Goal: Task Accomplishment & Management: Manage account settings

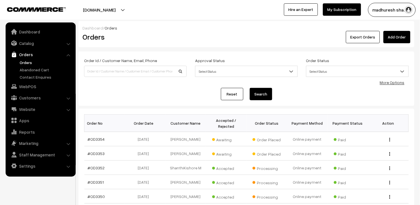
click at [26, 60] on link "Orders" at bounding box center [46, 62] width 56 height 6
click at [90, 152] on link "#OD3353" at bounding box center [96, 153] width 17 height 5
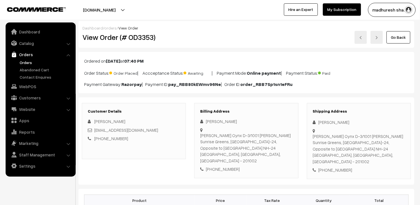
click at [360, 36] on img at bounding box center [360, 37] width 3 height 3
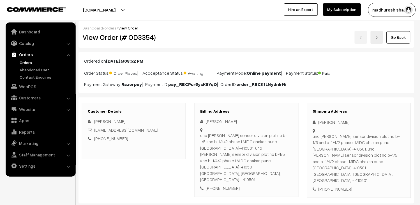
click at [380, 37] on link at bounding box center [377, 37] width 12 height 13
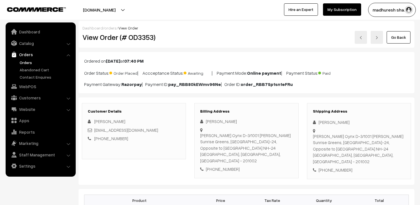
scroll to position [93, 0]
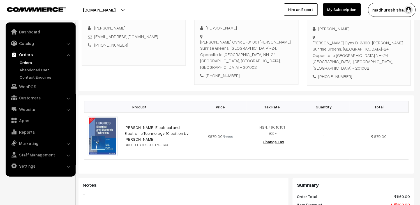
click at [21, 64] on link "Orders" at bounding box center [46, 62] width 56 height 6
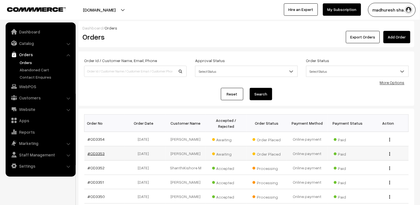
click at [95, 153] on link "#OD3353" at bounding box center [96, 153] width 17 height 5
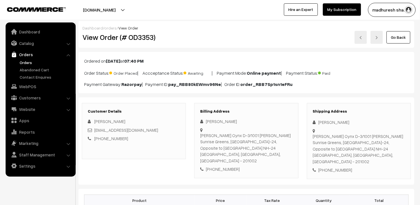
scroll to position [31, 0]
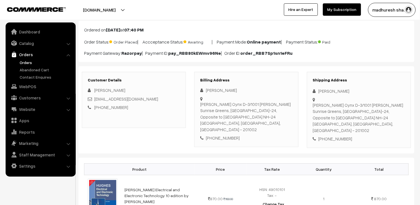
click at [161, 100] on div "[EMAIL_ADDRESS][DOMAIN_NAME]" at bounding box center [134, 99] width 92 height 6
copy div "[EMAIL_ADDRESS][DOMAIN_NAME]"
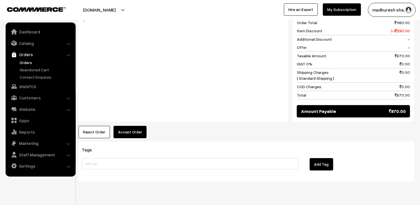
scroll to position [268, 0]
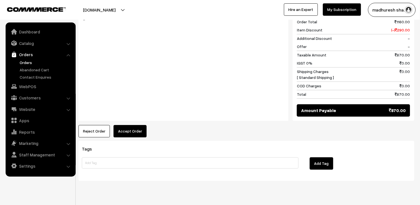
click at [141, 125] on button "Accept Order" at bounding box center [130, 131] width 33 height 12
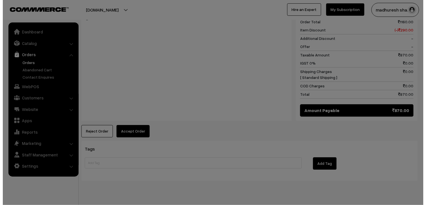
scroll to position [269, 0]
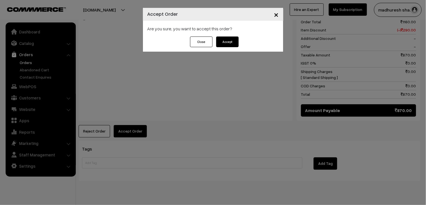
click at [228, 45] on button "Accept" at bounding box center [227, 41] width 22 height 11
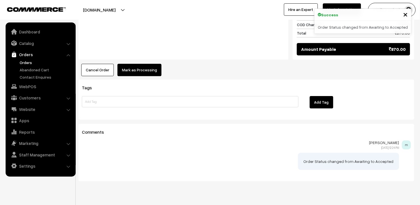
click at [144, 64] on button "Mark as Processing" at bounding box center [140, 70] width 44 height 12
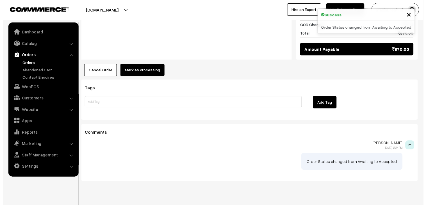
scroll to position [330, 0]
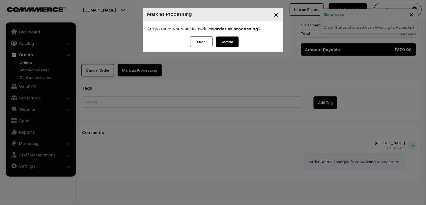
click at [230, 43] on button "Confirm" at bounding box center [227, 41] width 22 height 11
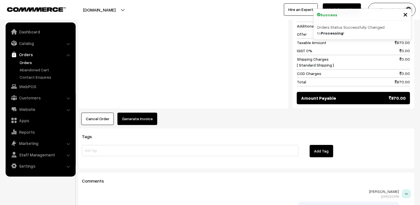
click at [134, 113] on button "Generate Invoice" at bounding box center [138, 119] width 40 height 12
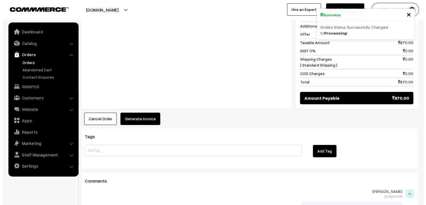
scroll to position [281, 0]
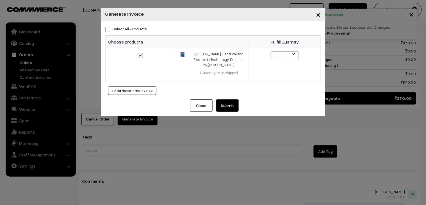
click at [231, 102] on button "Submit" at bounding box center [227, 105] width 22 height 12
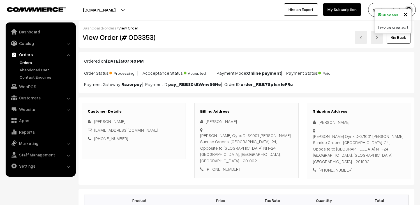
scroll to position [280, 0]
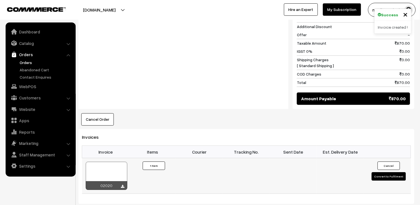
click at [108, 162] on div at bounding box center [107, 176] width 42 height 28
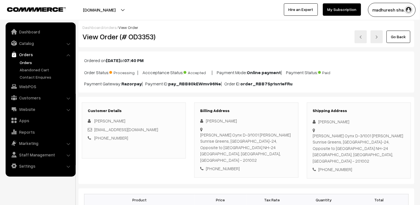
scroll to position [0, 0]
click at [23, 61] on link "Orders" at bounding box center [46, 62] width 56 height 6
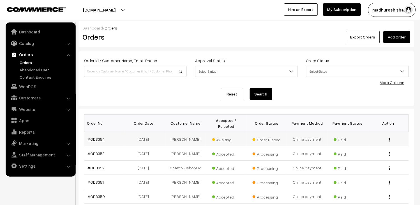
click at [98, 139] on link "#OD3354" at bounding box center [96, 139] width 17 height 5
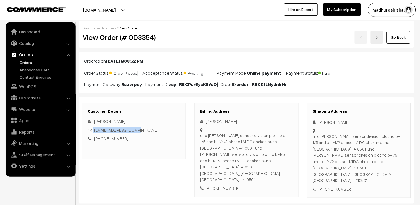
drag, startPoint x: 149, startPoint y: 130, endPoint x: 94, endPoint y: 131, distance: 55.6
click at [94, 131] on div "[EMAIL_ADDRESS][DOMAIN_NAME]" at bounding box center [134, 130] width 92 height 6
copy div "[EMAIL_ADDRESS][DOMAIN_NAME]"
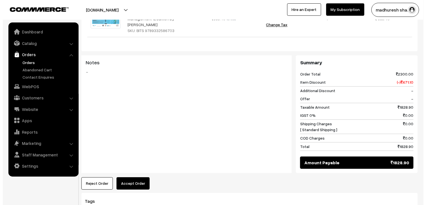
scroll to position [296, 0]
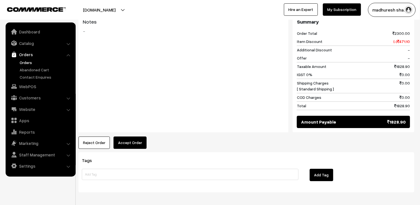
click at [139, 136] on button "Accept Order" at bounding box center [130, 142] width 33 height 12
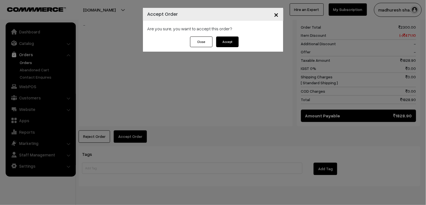
click at [235, 39] on button "Accept" at bounding box center [227, 41] width 22 height 11
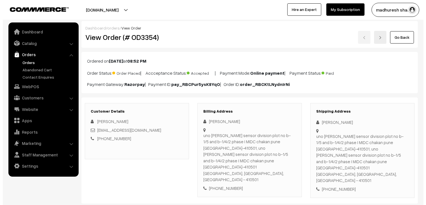
scroll to position [357, 0]
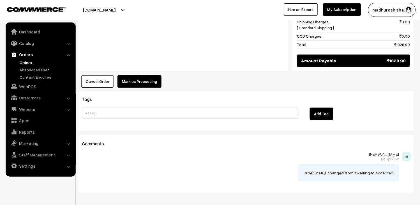
click at [137, 75] on button "Mark as Processing" at bounding box center [140, 81] width 44 height 12
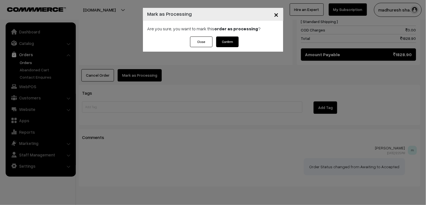
click at [223, 44] on button "Confirm" at bounding box center [227, 41] width 22 height 11
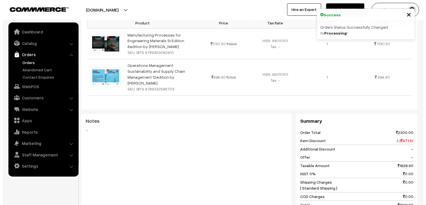
scroll to position [343, 0]
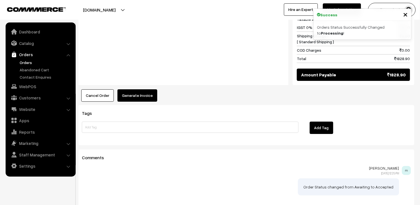
click at [146, 89] on button "Generate Invoice" at bounding box center [138, 95] width 40 height 12
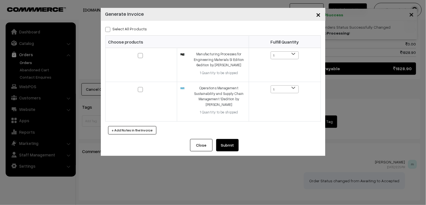
click at [111, 29] on label "Select All Products" at bounding box center [126, 29] width 42 height 6
click at [109, 29] on input "Select All Products" at bounding box center [107, 29] width 4 height 4
checkbox input "true"
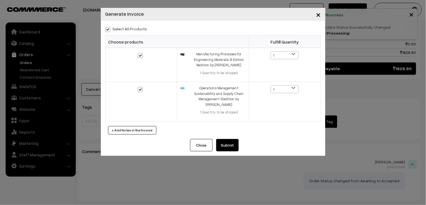
click at [226, 146] on button "Submit" at bounding box center [227, 145] width 22 height 12
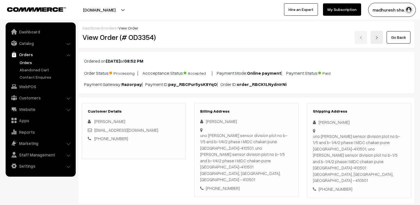
scroll to position [405, 0]
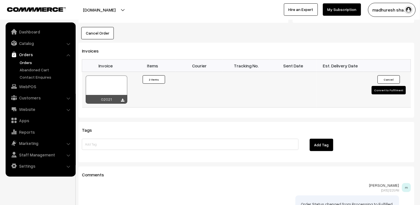
click at [95, 75] on div at bounding box center [107, 89] width 42 height 28
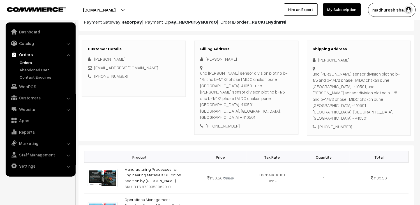
scroll to position [0, 0]
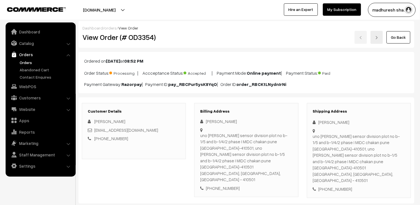
click at [27, 61] on link "Orders" at bounding box center [46, 62] width 56 height 6
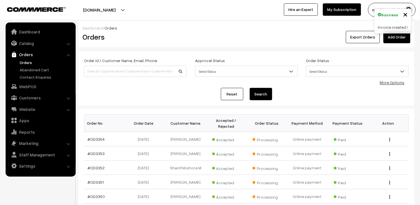
click at [27, 63] on link "Orders" at bounding box center [46, 62] width 56 height 6
click at [26, 63] on link "Orders" at bounding box center [46, 62] width 56 height 6
